Goal: Information Seeking & Learning: Learn about a topic

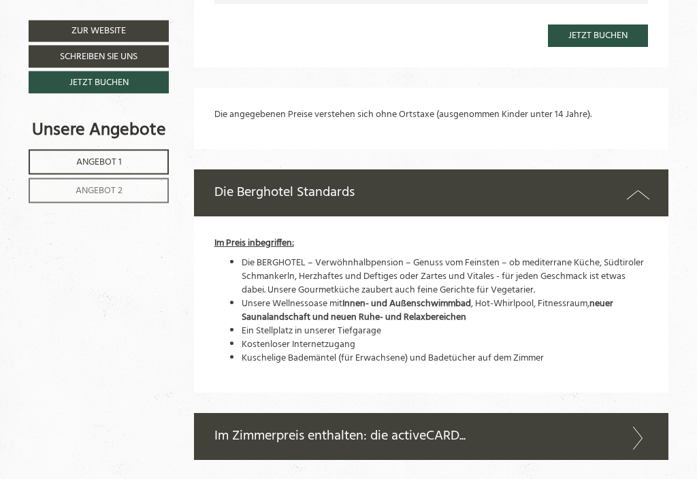
scroll to position [2013, 0]
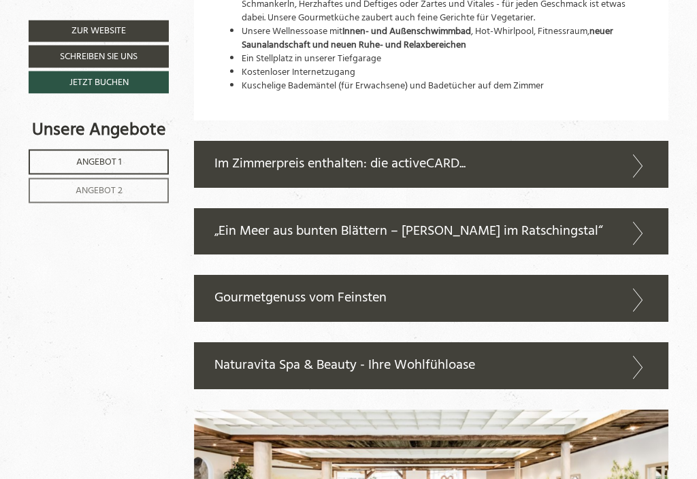
click at [639, 289] on icon at bounding box center [638, 300] width 20 height 23
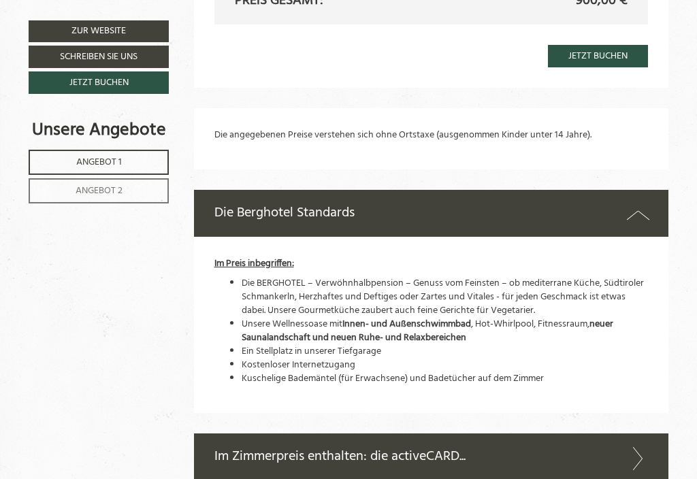
scroll to position [1991, 0]
click at [650, 192] on div "Die Berghotel Standards" at bounding box center [431, 214] width 475 height 47
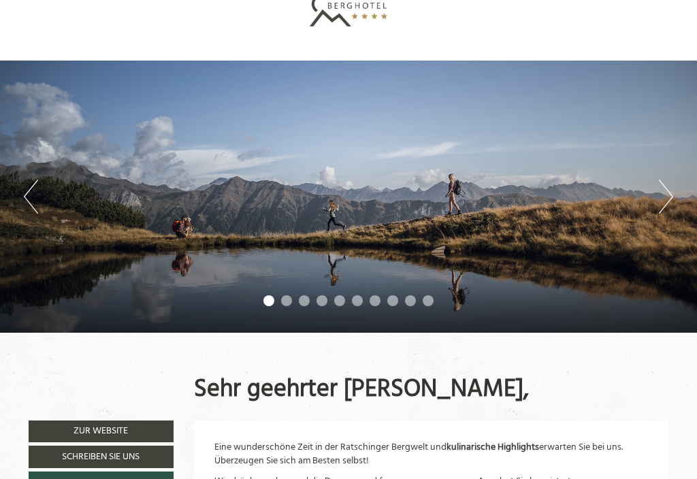
scroll to position [35, 0]
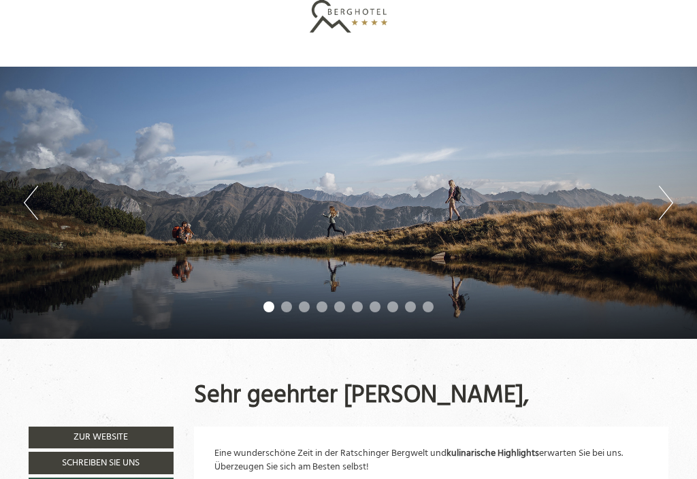
click at [667, 193] on button "Next" at bounding box center [666, 203] width 14 height 34
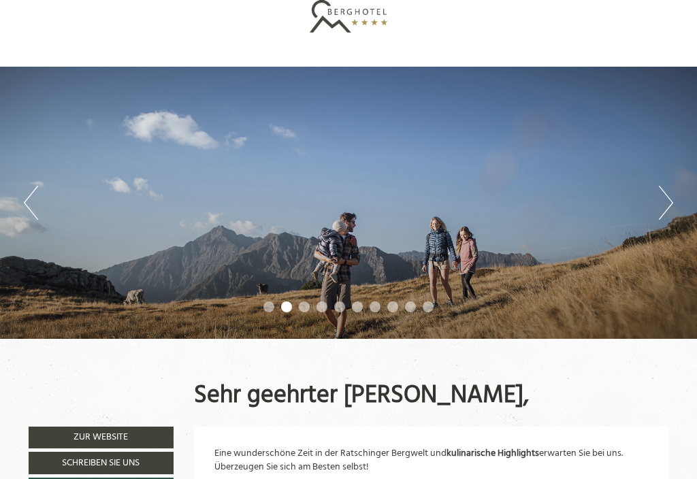
click at [671, 202] on button "Next" at bounding box center [666, 203] width 14 height 34
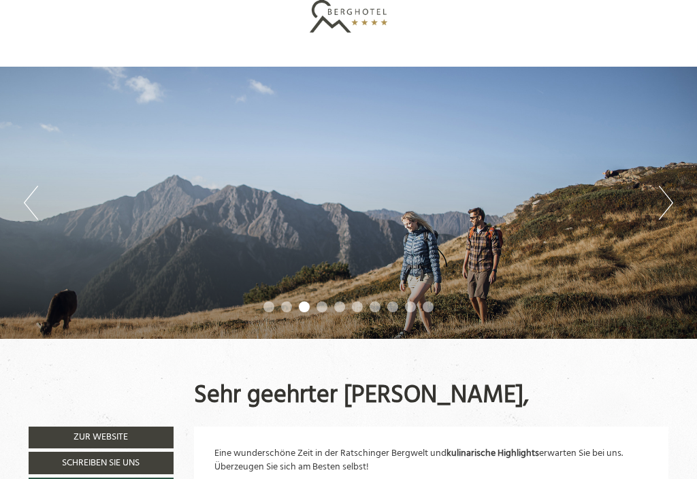
click at [671, 206] on button "Next" at bounding box center [666, 203] width 14 height 34
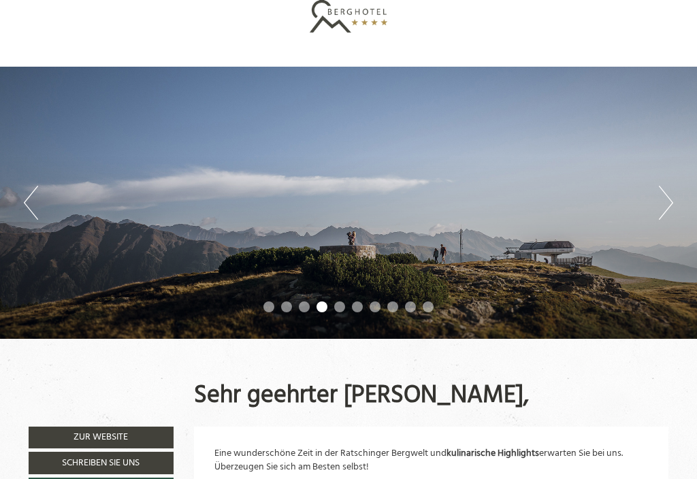
click at [672, 202] on button "Next" at bounding box center [666, 203] width 14 height 34
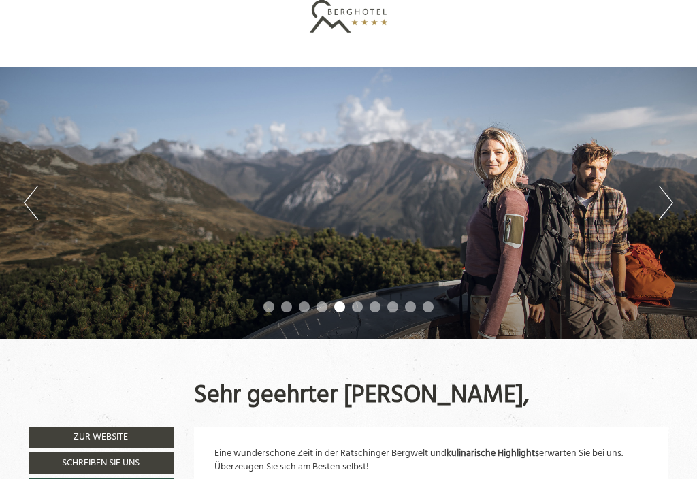
click at [671, 199] on button "Next" at bounding box center [666, 203] width 14 height 34
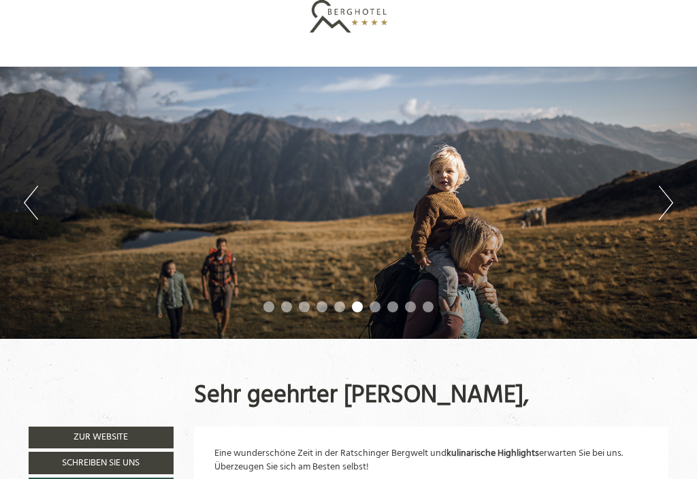
click at [672, 202] on button "Next" at bounding box center [666, 203] width 14 height 34
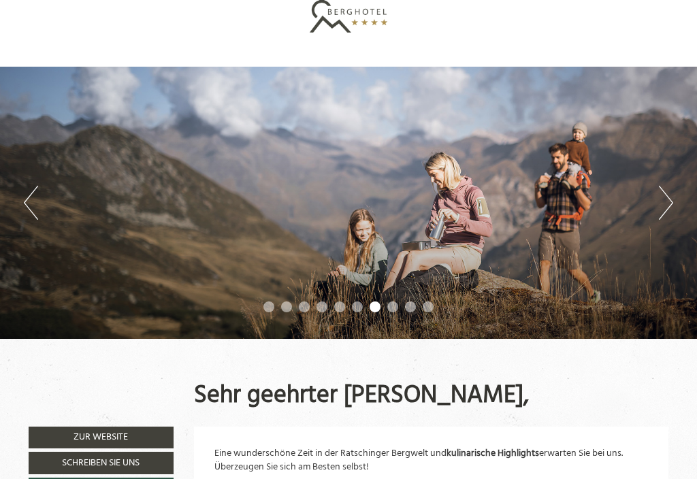
click at [673, 206] on button "Next" at bounding box center [666, 203] width 14 height 34
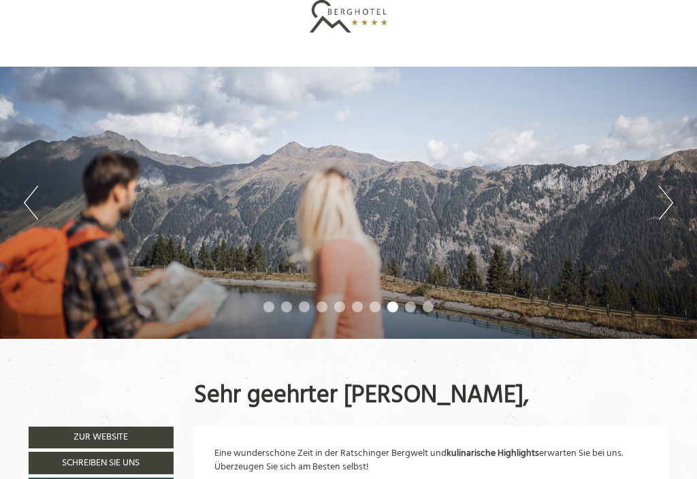
click at [672, 205] on button "Next" at bounding box center [666, 203] width 14 height 34
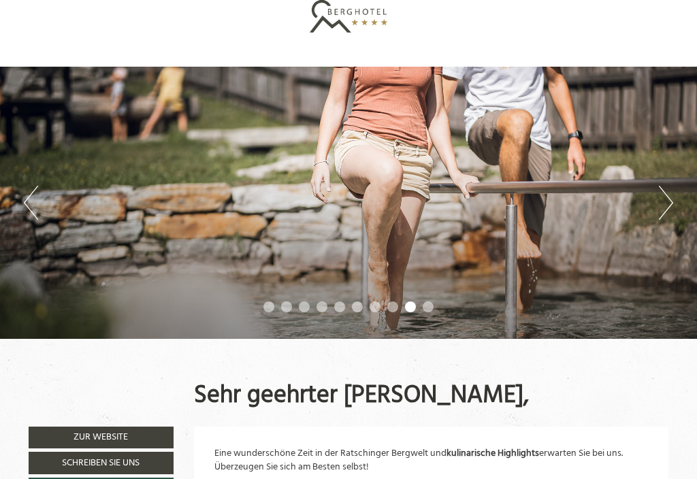
click at [672, 199] on button "Next" at bounding box center [666, 203] width 14 height 34
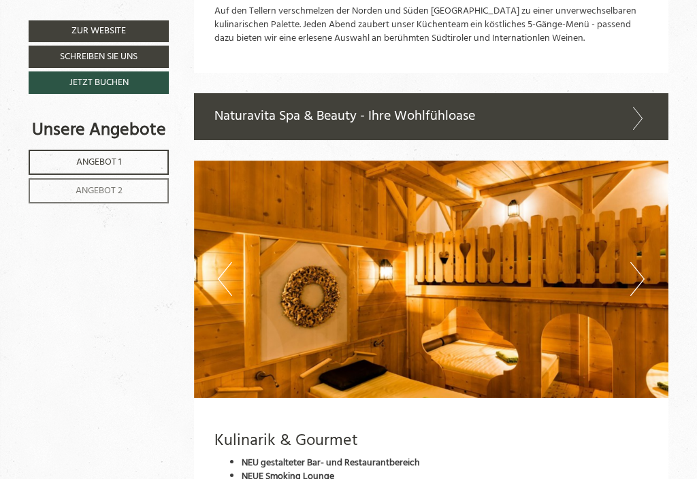
scroll to position [2855, 0]
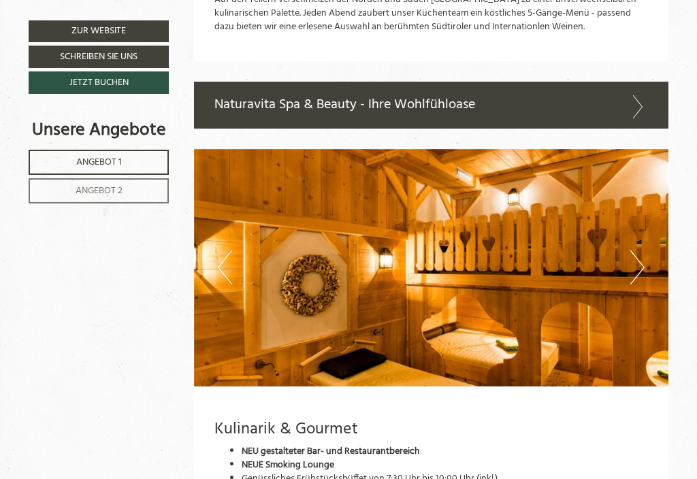
click at [652, 240] on img at bounding box center [431, 268] width 475 height 238
click at [651, 239] on img at bounding box center [431, 268] width 475 height 238
click at [639, 251] on button "Next" at bounding box center [637, 268] width 14 height 34
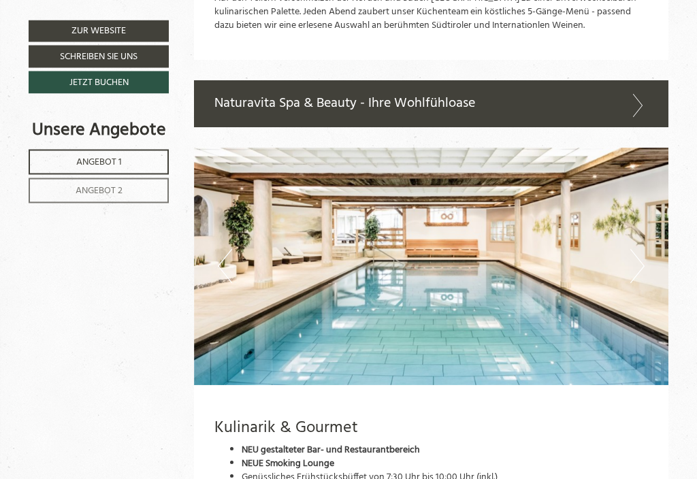
scroll to position [2883, 0]
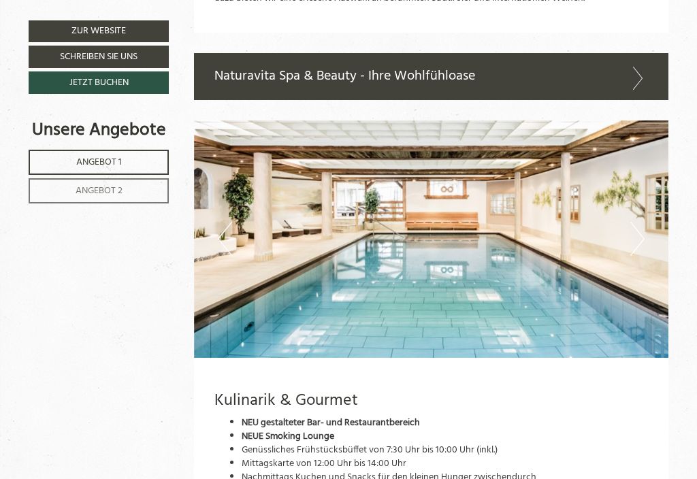
click at [639, 222] on button "Next" at bounding box center [637, 239] width 14 height 34
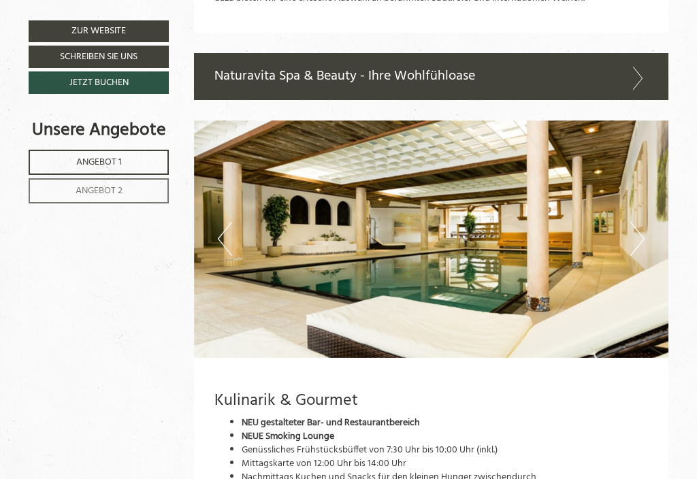
click at [641, 222] on button "Next" at bounding box center [637, 239] width 14 height 34
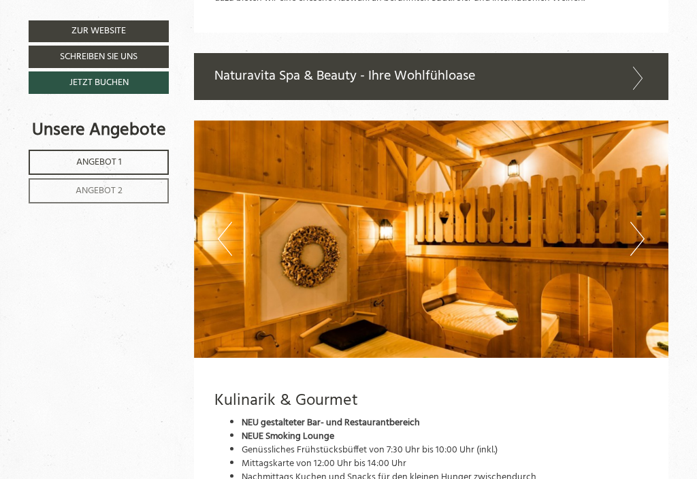
click at [643, 222] on button "Next" at bounding box center [637, 239] width 14 height 34
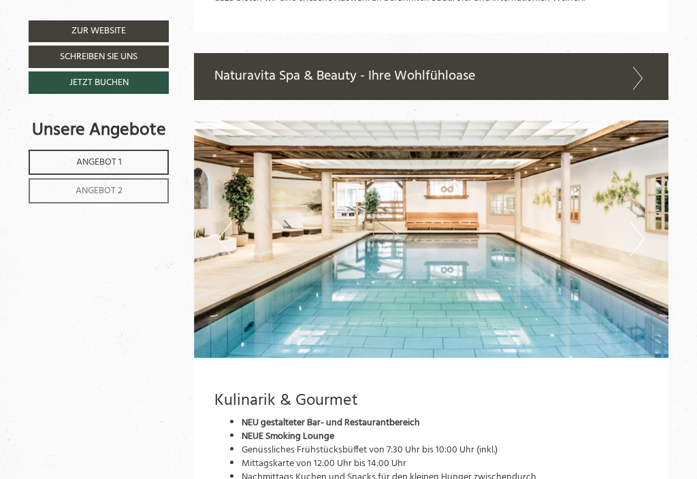
click at [643, 222] on button "Next" at bounding box center [637, 239] width 14 height 34
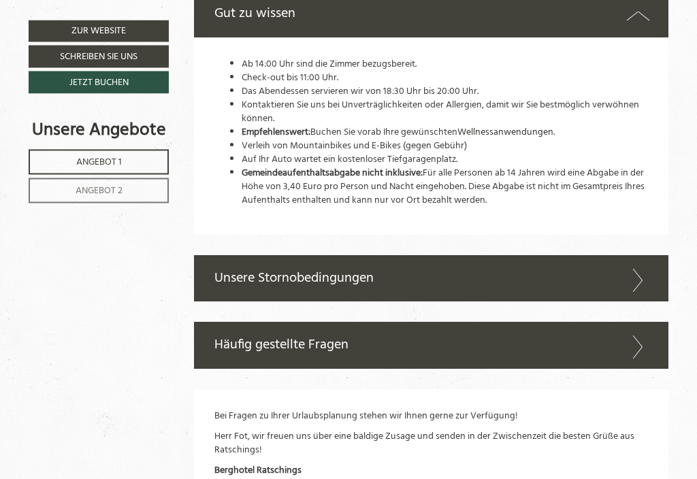
scroll to position [3747, 0]
click at [647, 269] on icon at bounding box center [638, 280] width 20 height 23
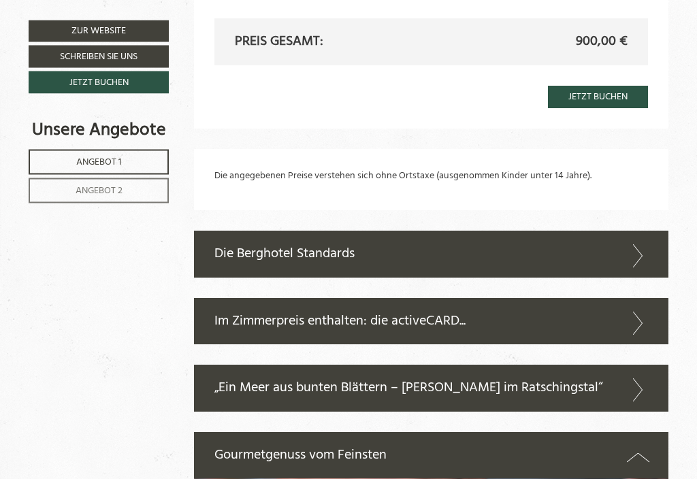
scroll to position [1951, 0]
click at [642, 244] on icon at bounding box center [638, 255] width 20 height 23
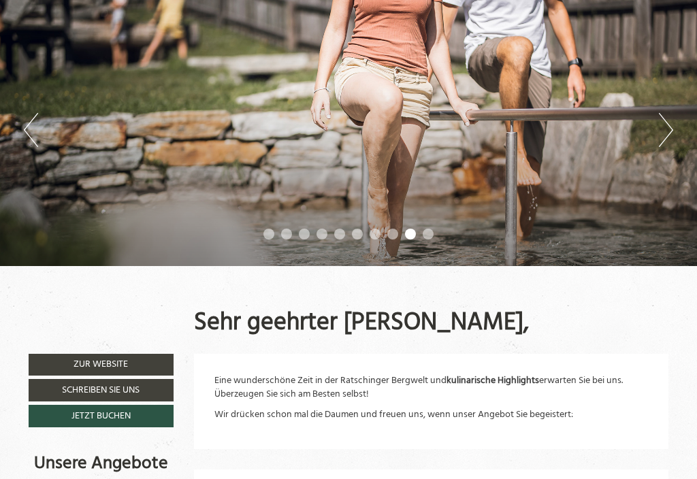
scroll to position [125, 0]
